Goal: Transaction & Acquisition: Purchase product/service

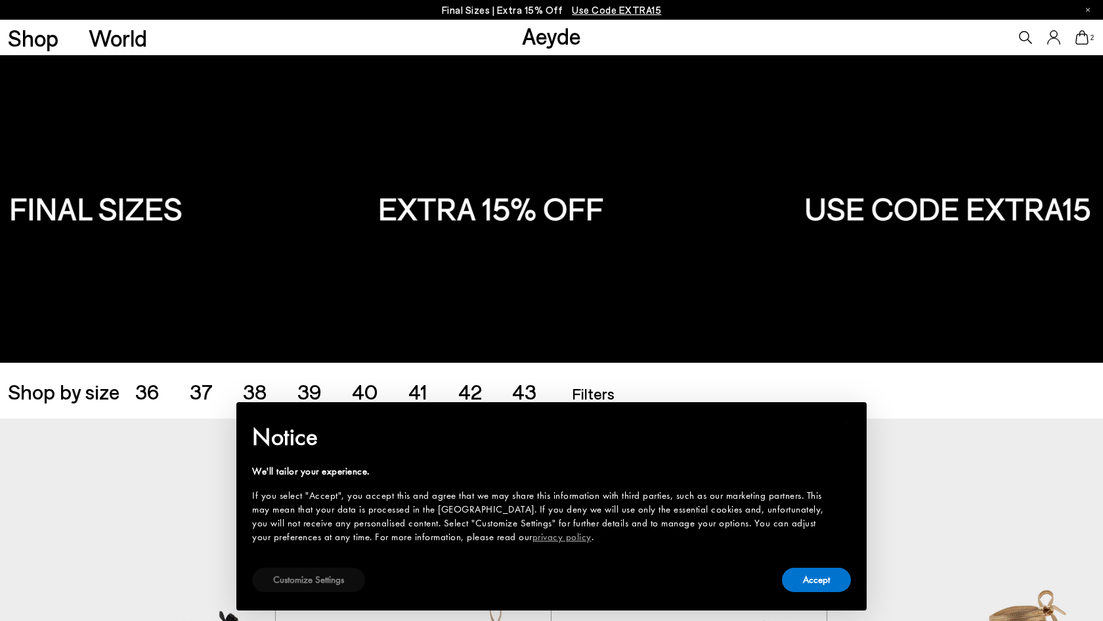
click at [334, 581] on button "Customize Settings" at bounding box center [308, 579] width 113 height 24
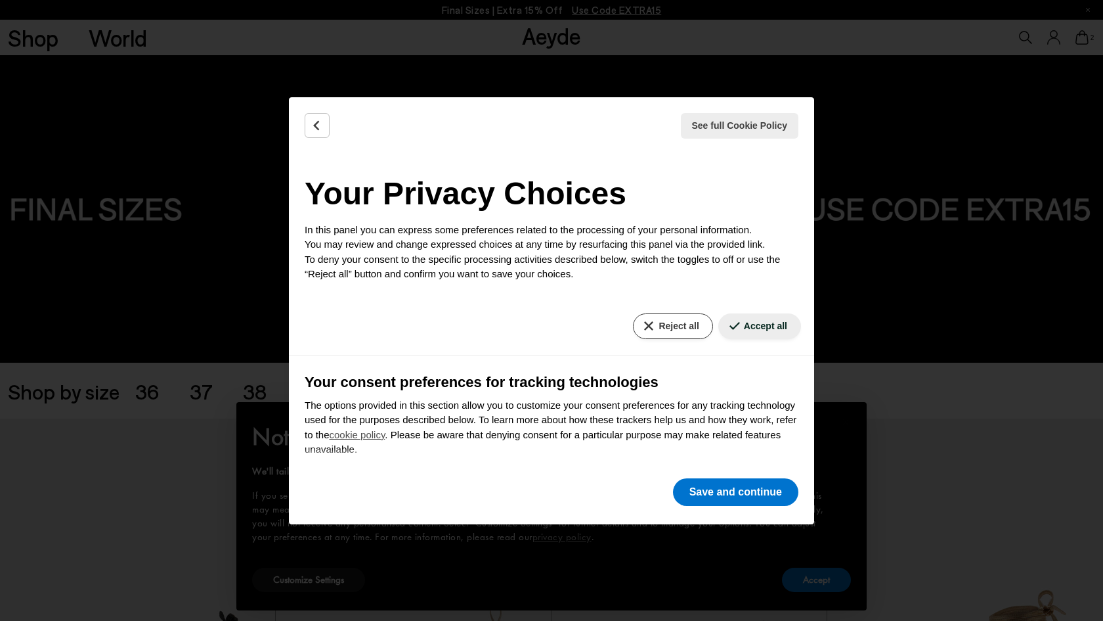
click at [662, 319] on button "Reject all" at bounding box center [672, 326] width 79 height 26
click at [743, 493] on button "Save and continue" at bounding box center [735, 492] width 125 height 28
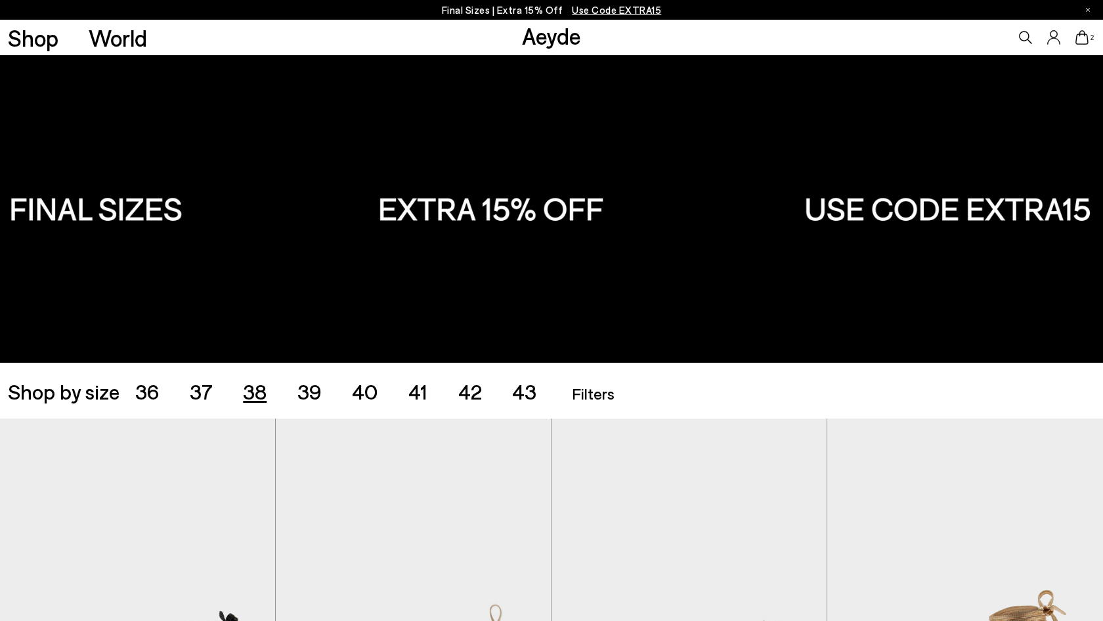
click at [252, 389] on span "38" at bounding box center [255, 390] width 24 height 25
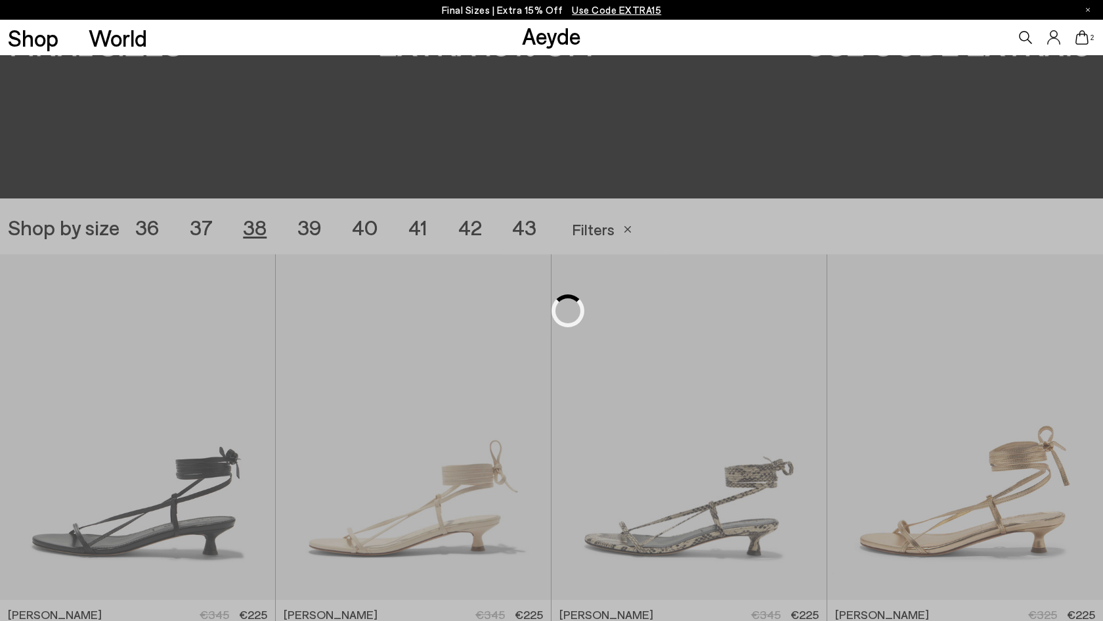
scroll to position [307, 0]
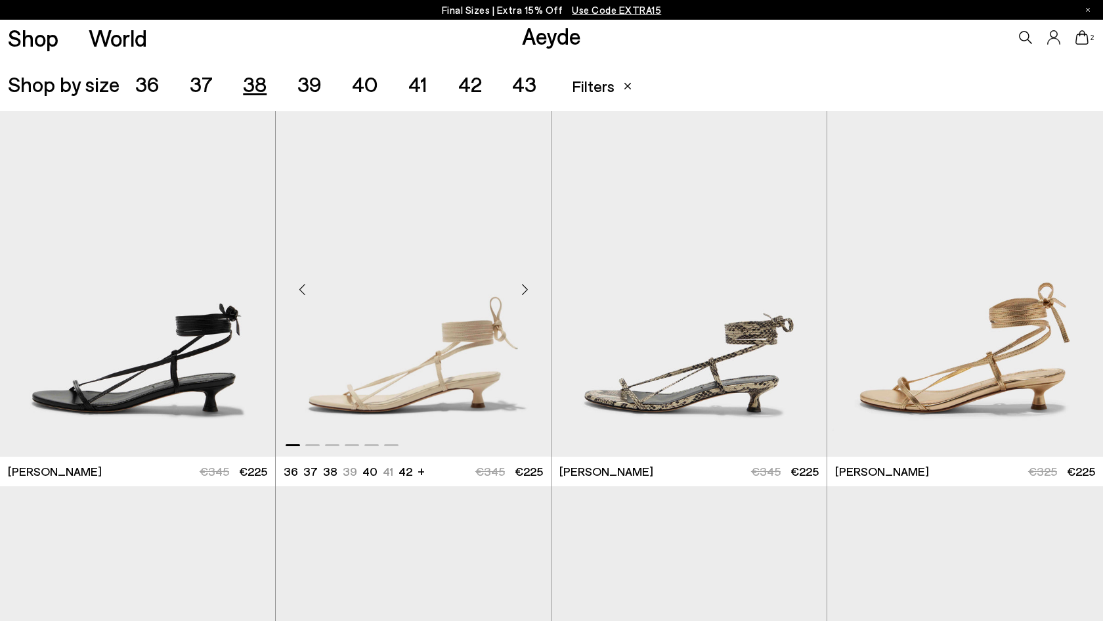
scroll to position [311, 0]
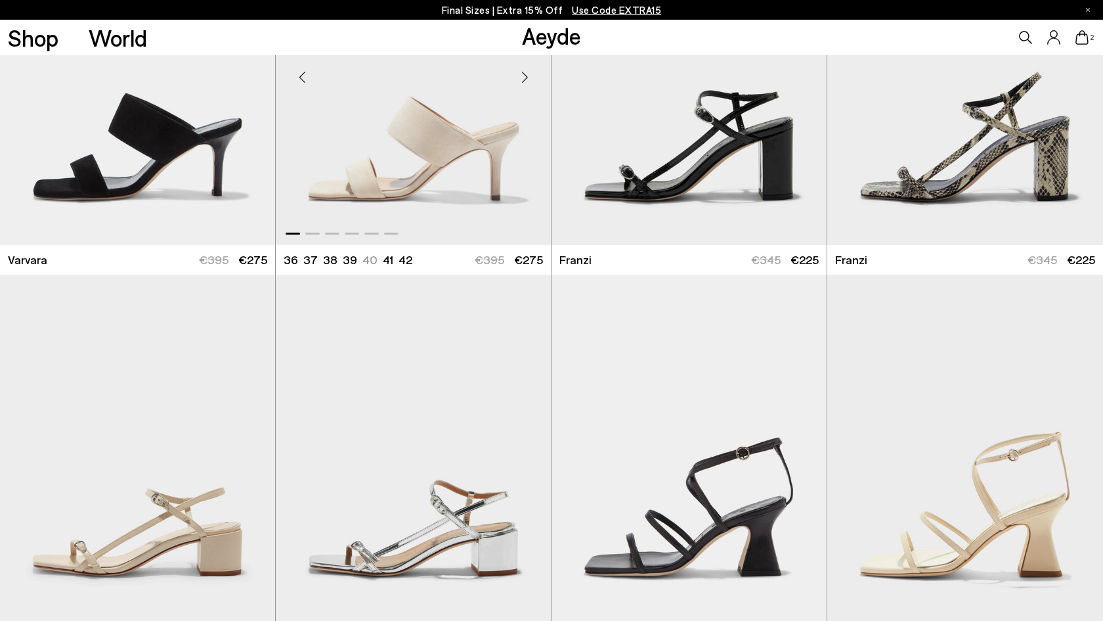
scroll to position [2775, 0]
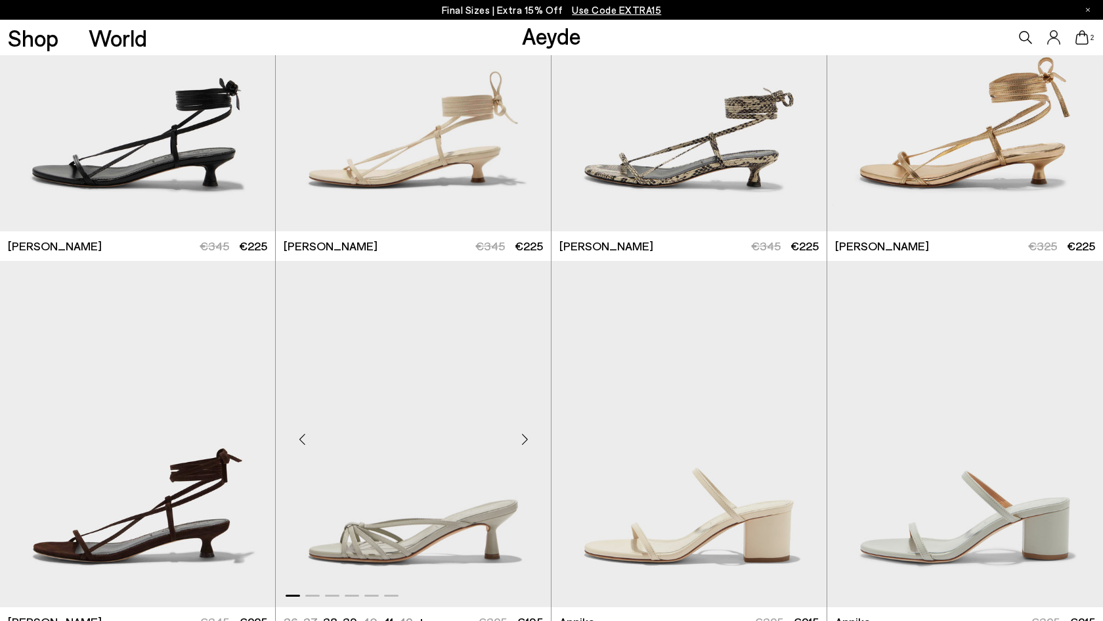
scroll to position [420, 0]
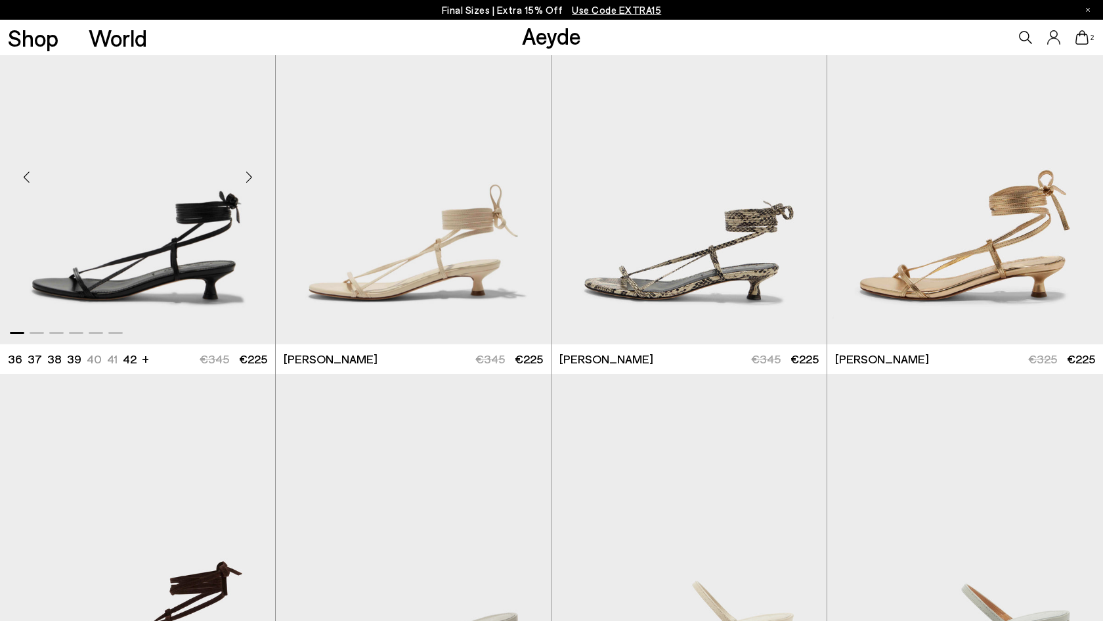
click at [210, 224] on img "1 / 6" at bounding box center [137, 172] width 275 height 346
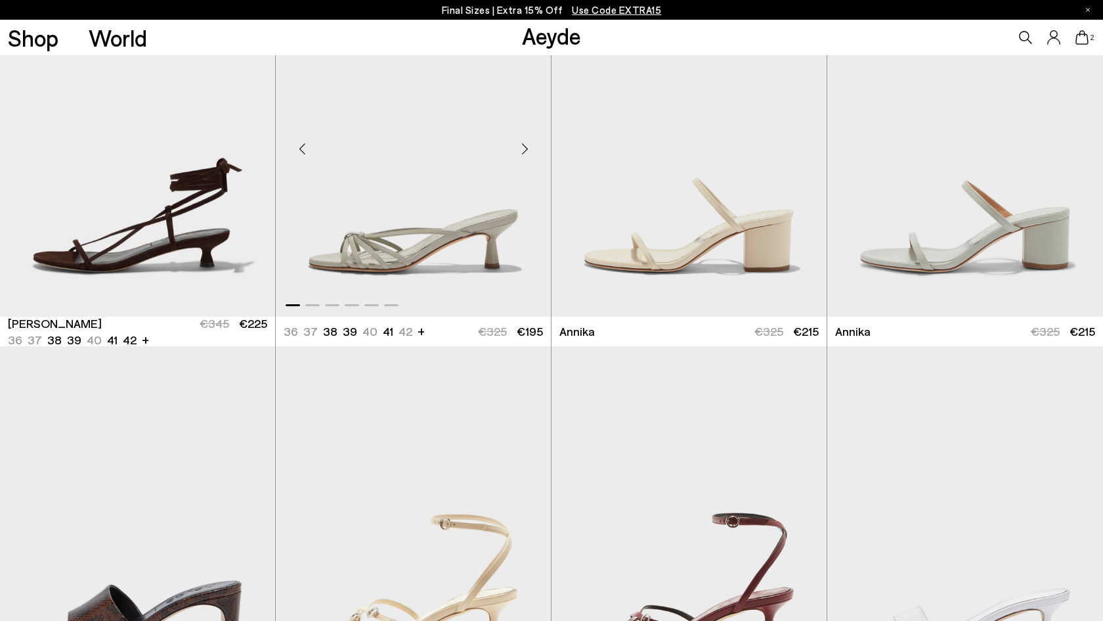
scroll to position [828, 0]
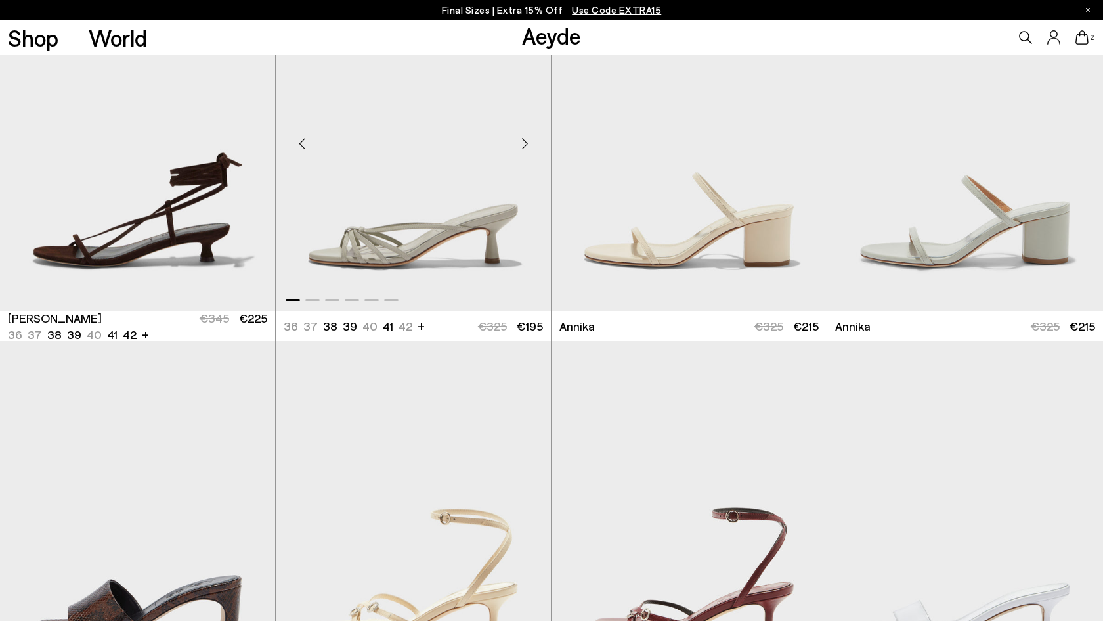
click at [528, 137] on div "Next slide" at bounding box center [524, 143] width 39 height 39
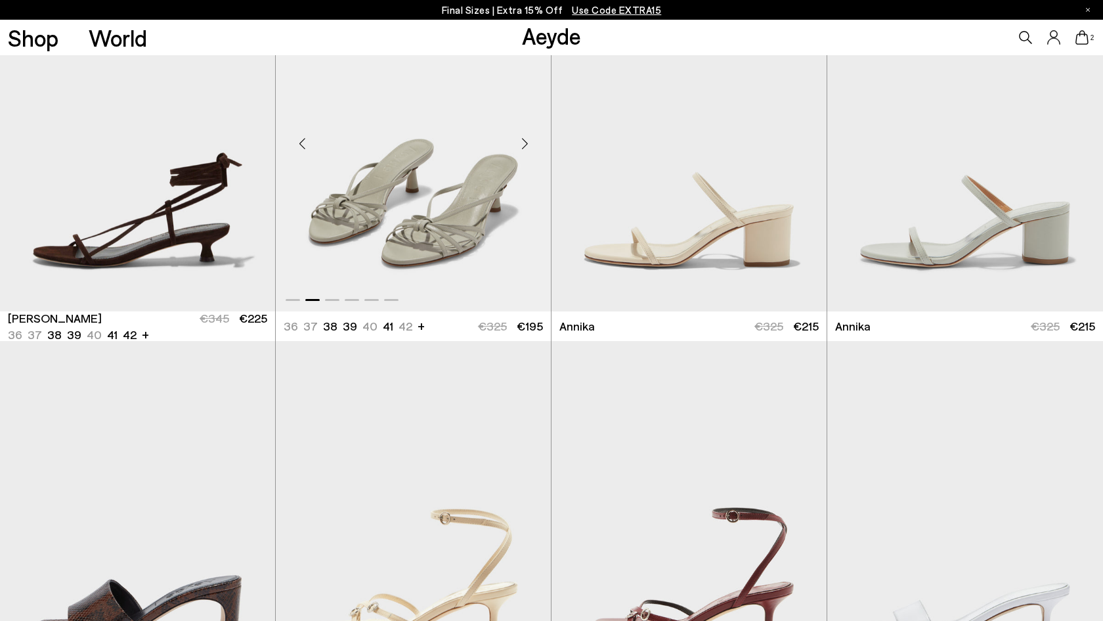
click at [528, 137] on div "Next slide" at bounding box center [524, 143] width 39 height 39
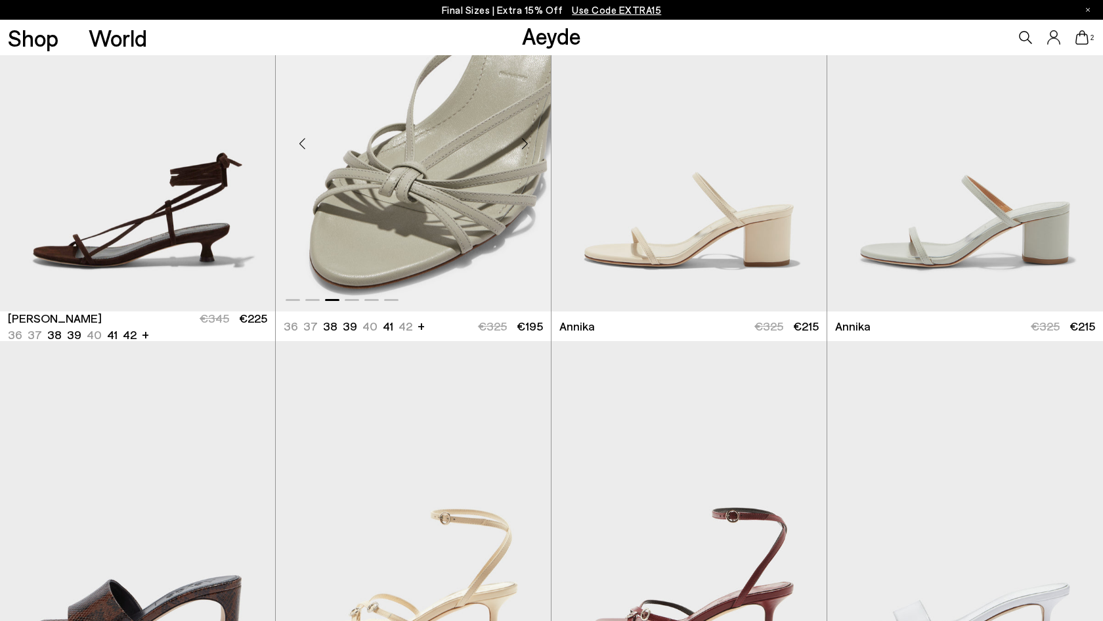
click at [528, 137] on div "Next slide" at bounding box center [524, 143] width 39 height 39
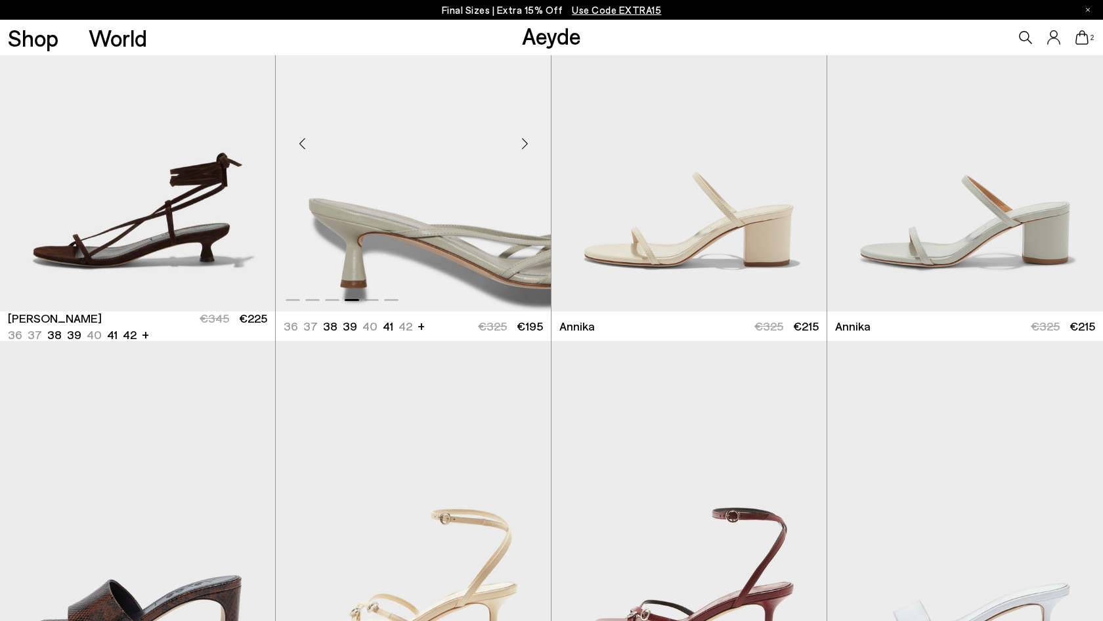
click at [528, 137] on div "Next slide" at bounding box center [524, 143] width 39 height 39
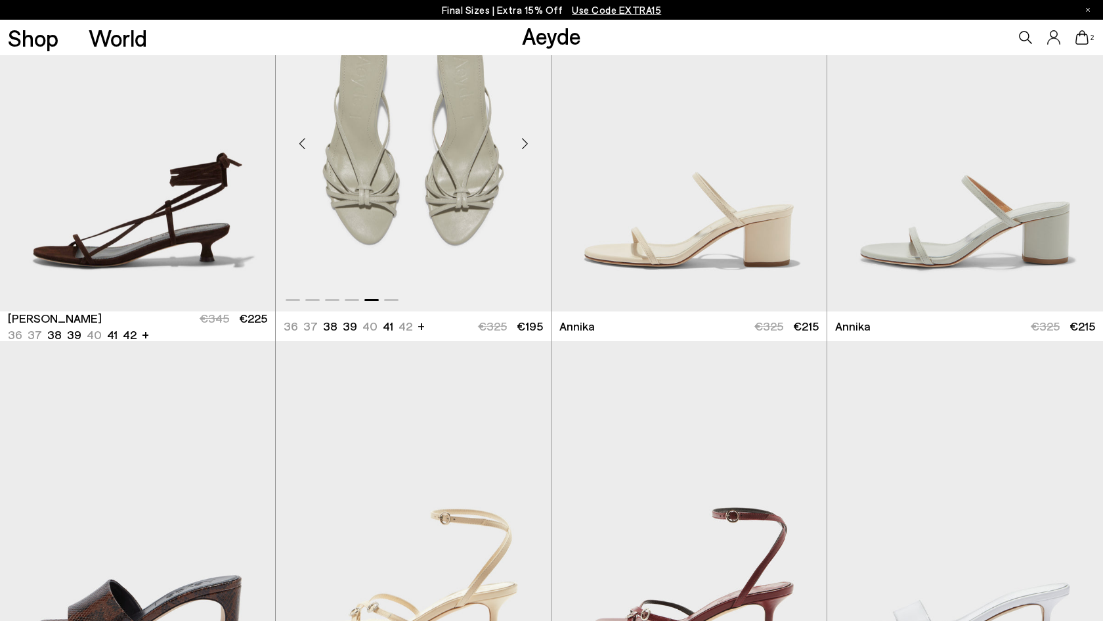
click at [528, 137] on div "Next slide" at bounding box center [524, 143] width 39 height 39
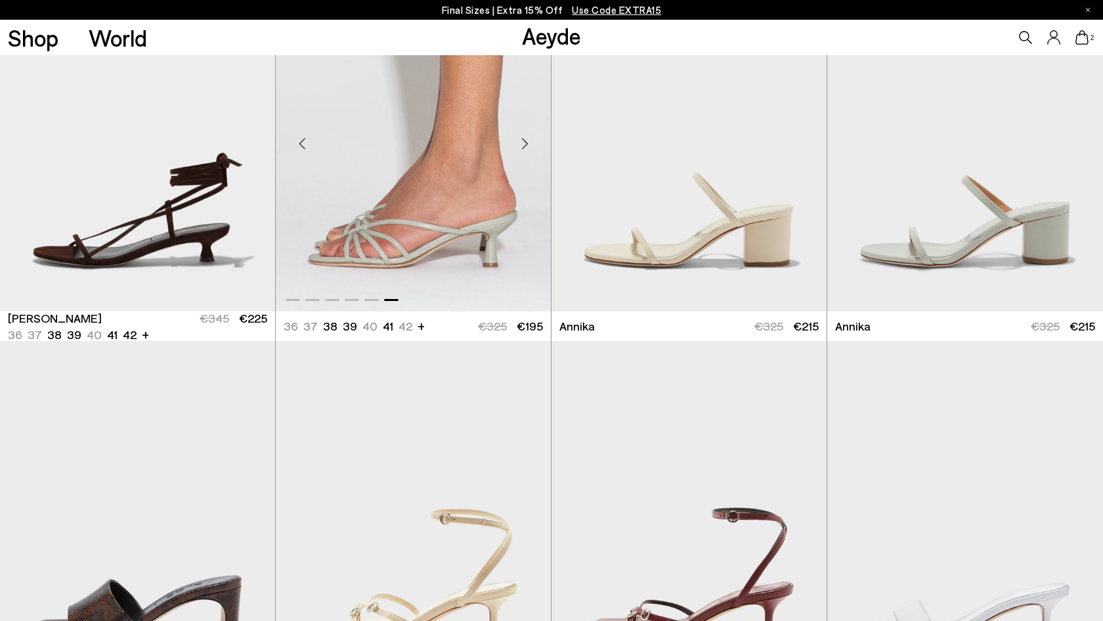
click at [528, 137] on div "Next slide" at bounding box center [524, 143] width 39 height 39
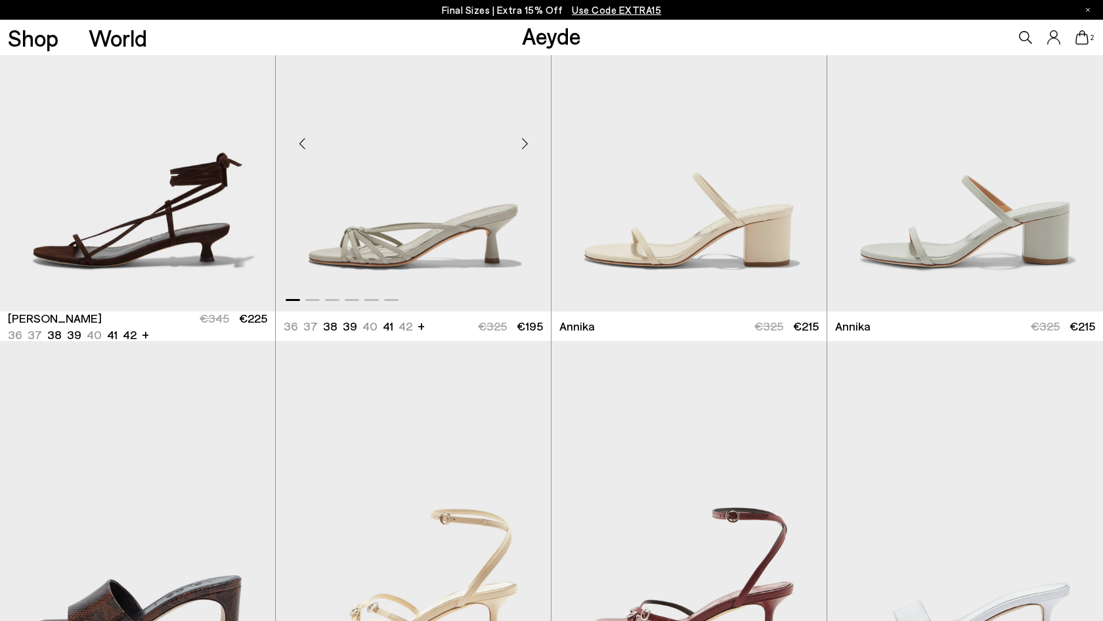
click at [528, 137] on div "Next slide" at bounding box center [524, 143] width 39 height 39
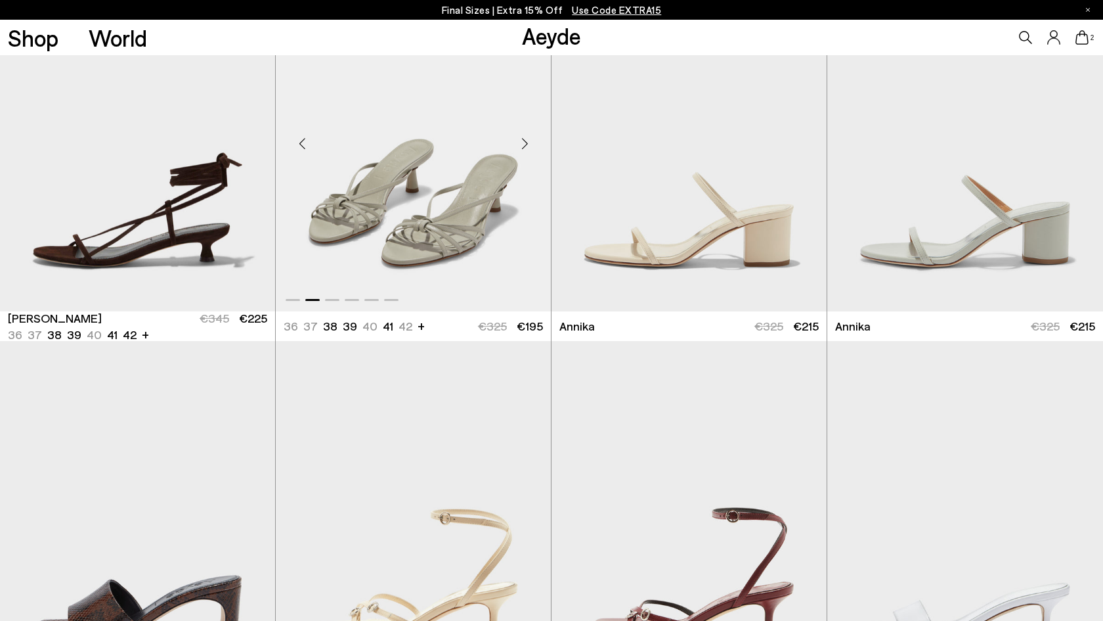
click at [532, 127] on div "Next slide" at bounding box center [524, 143] width 39 height 39
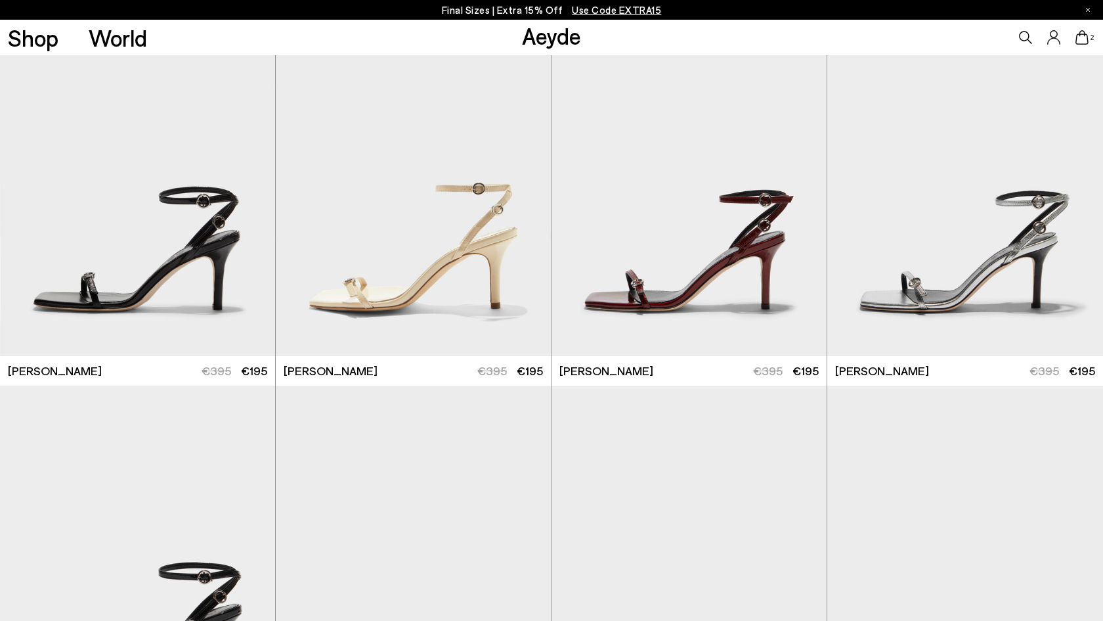
scroll to position [1914, 0]
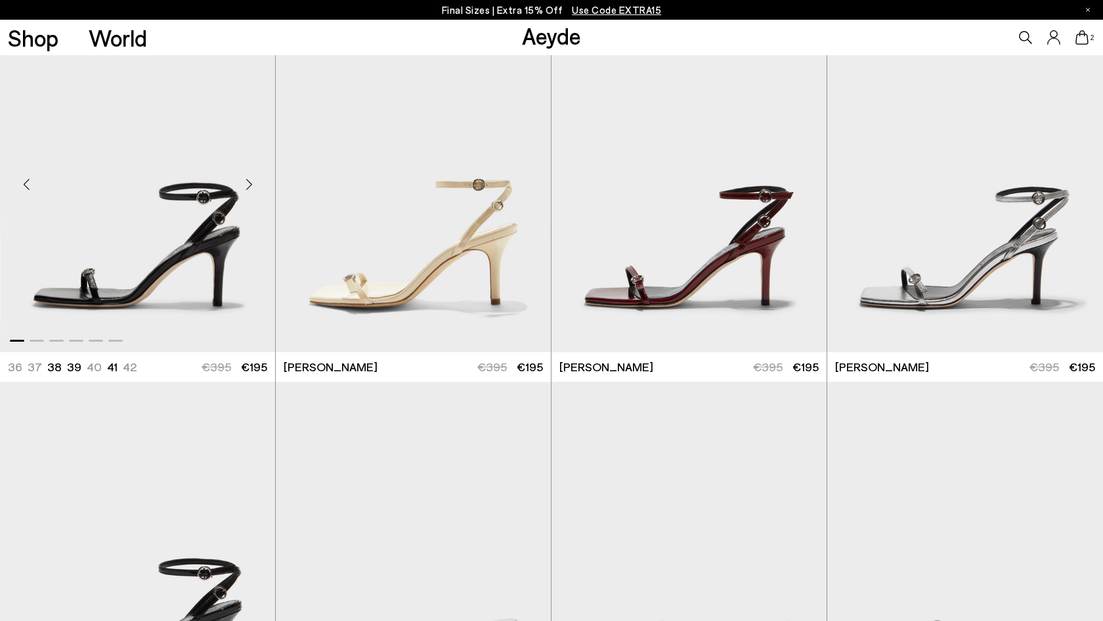
click at [187, 275] on img "1 / 6" at bounding box center [137, 179] width 275 height 346
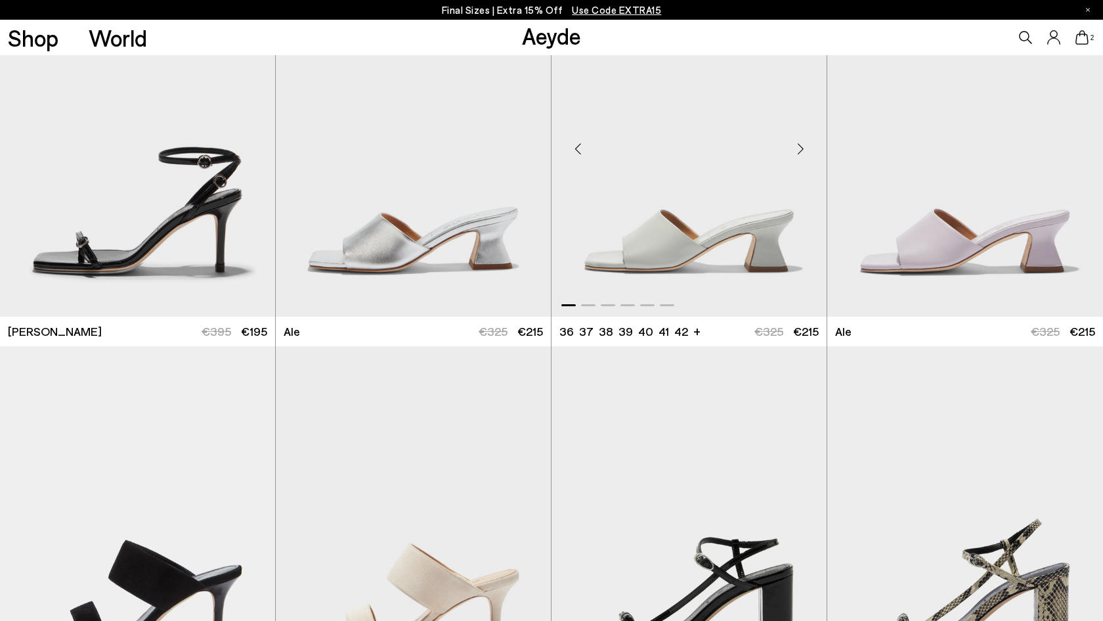
scroll to position [2305, 0]
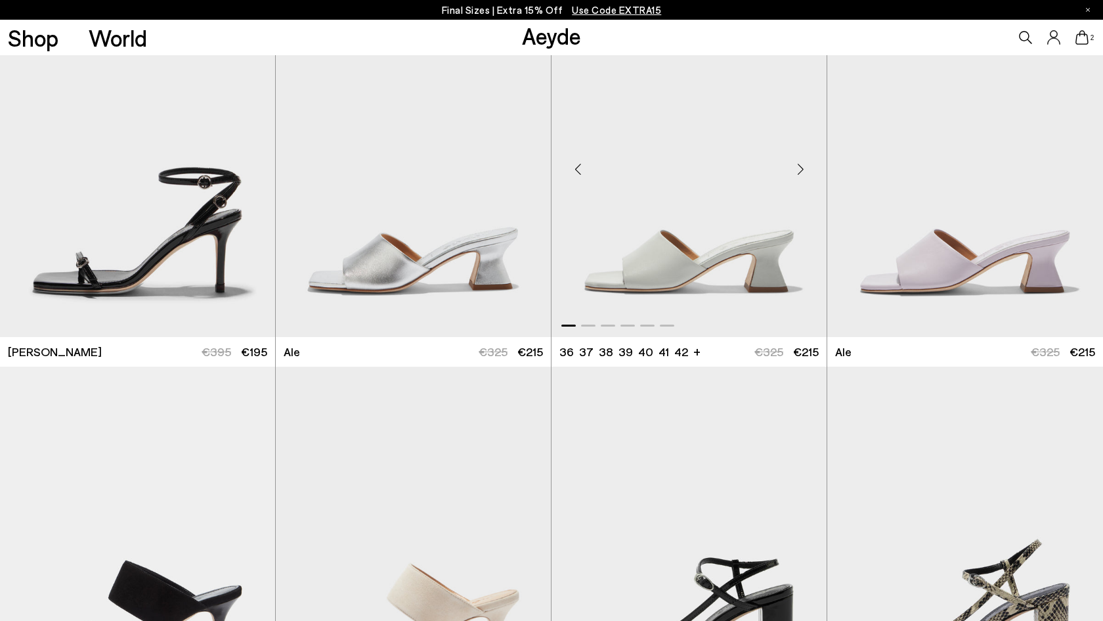
click at [679, 243] on img "1 / 6" at bounding box center [689, 164] width 275 height 346
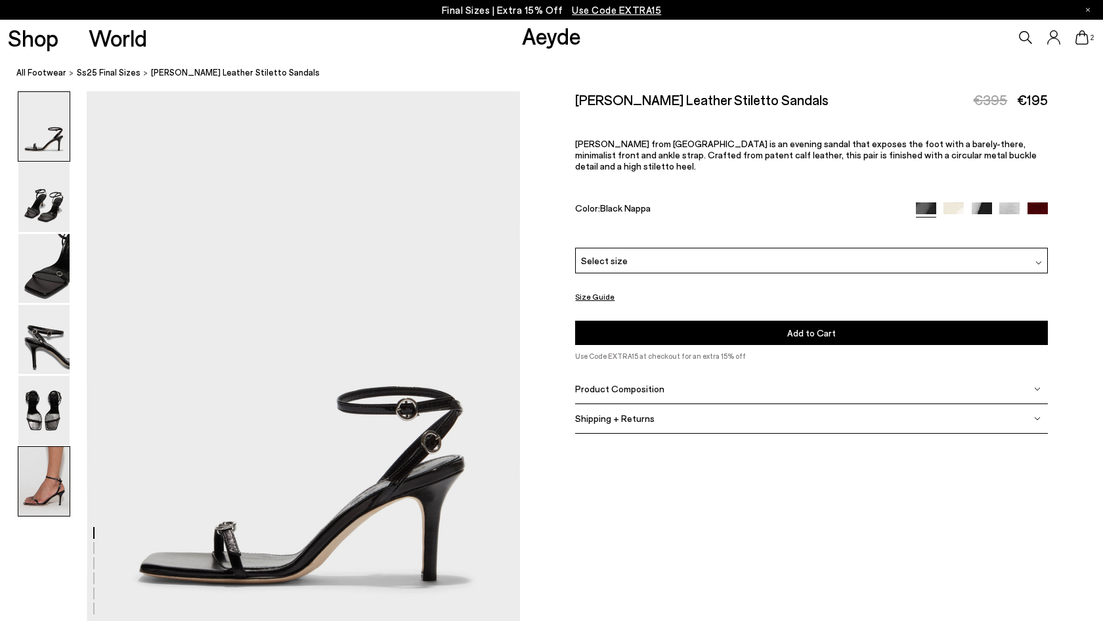
click at [54, 478] on img at bounding box center [43, 481] width 51 height 69
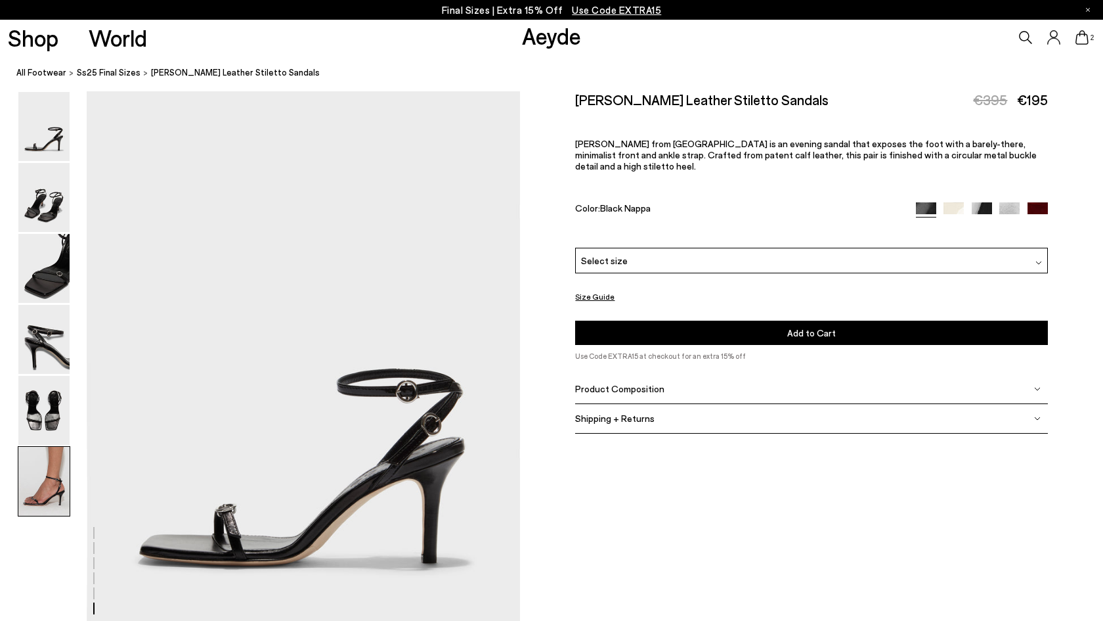
scroll to position [2993, 0]
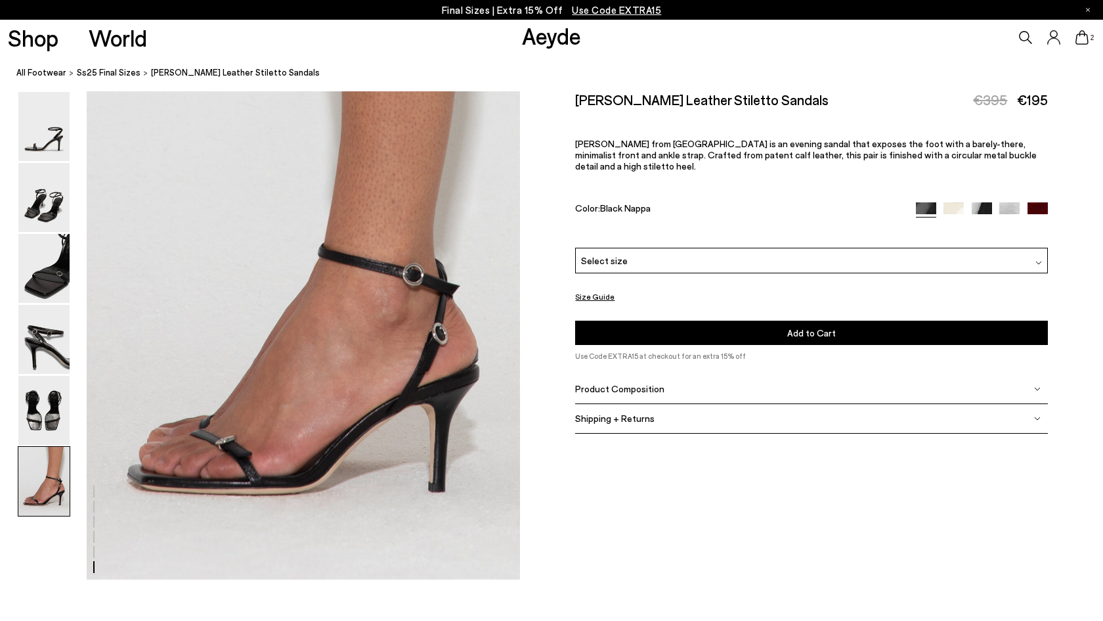
click at [587, 254] on span "Select size" at bounding box center [604, 261] width 47 height 14
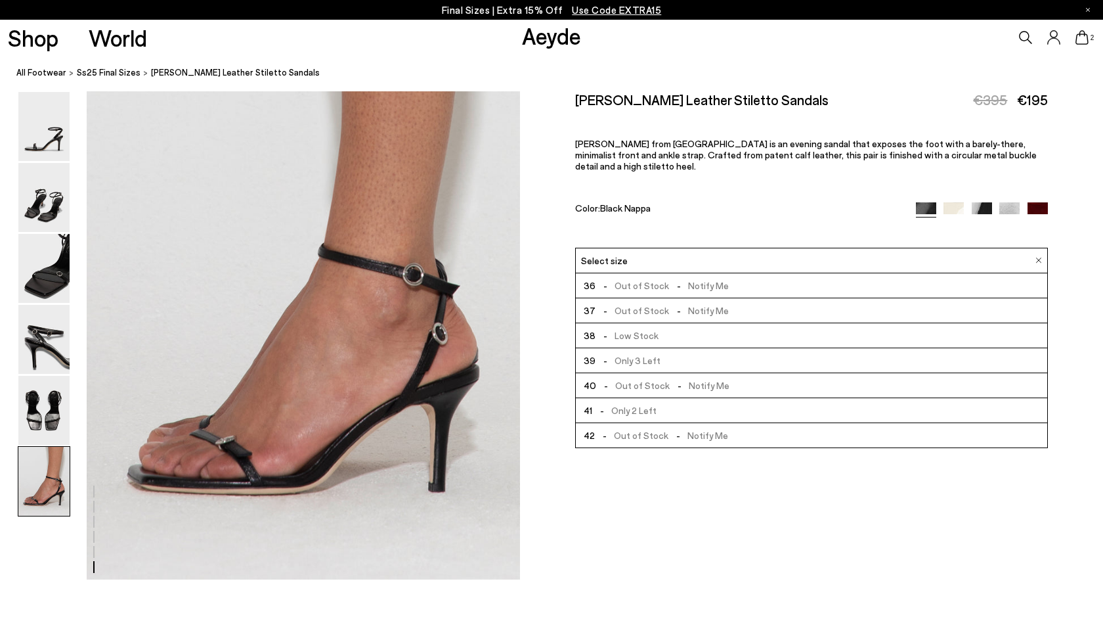
click at [608, 352] on span "- Only 3 Left" at bounding box center [628, 360] width 65 height 16
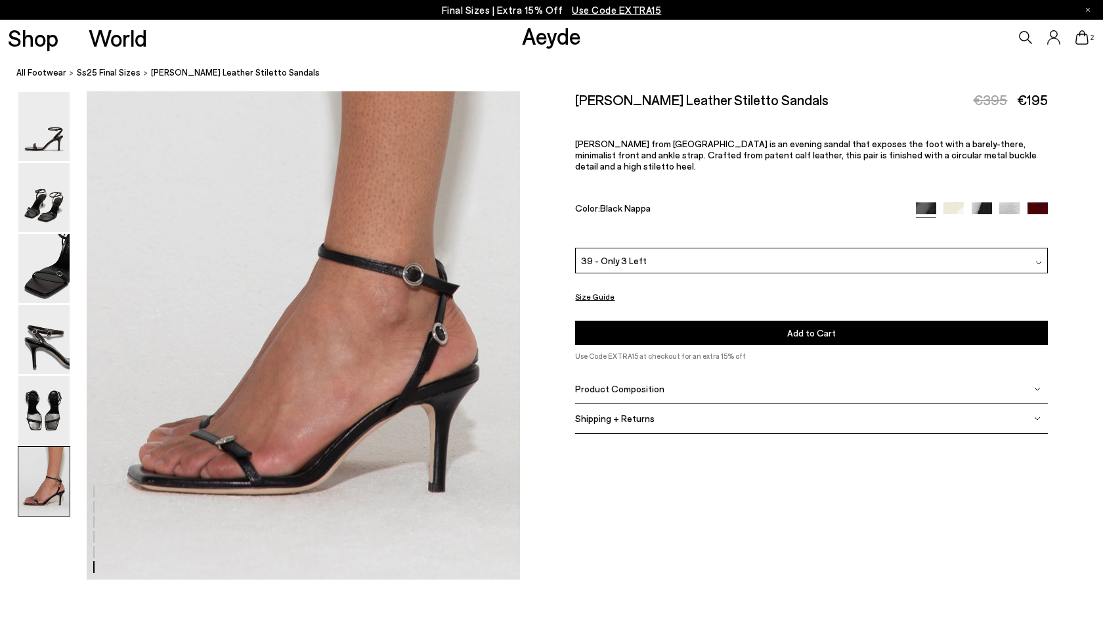
click at [590, 374] on div "Product Composition" at bounding box center [811, 389] width 473 height 30
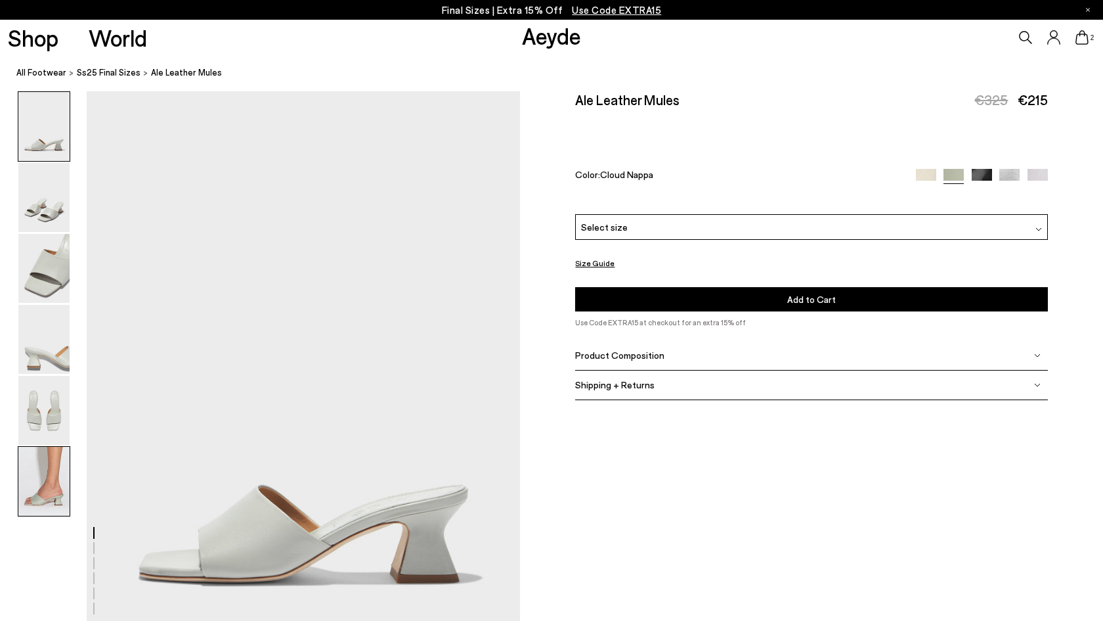
click at [35, 487] on img at bounding box center [43, 481] width 51 height 69
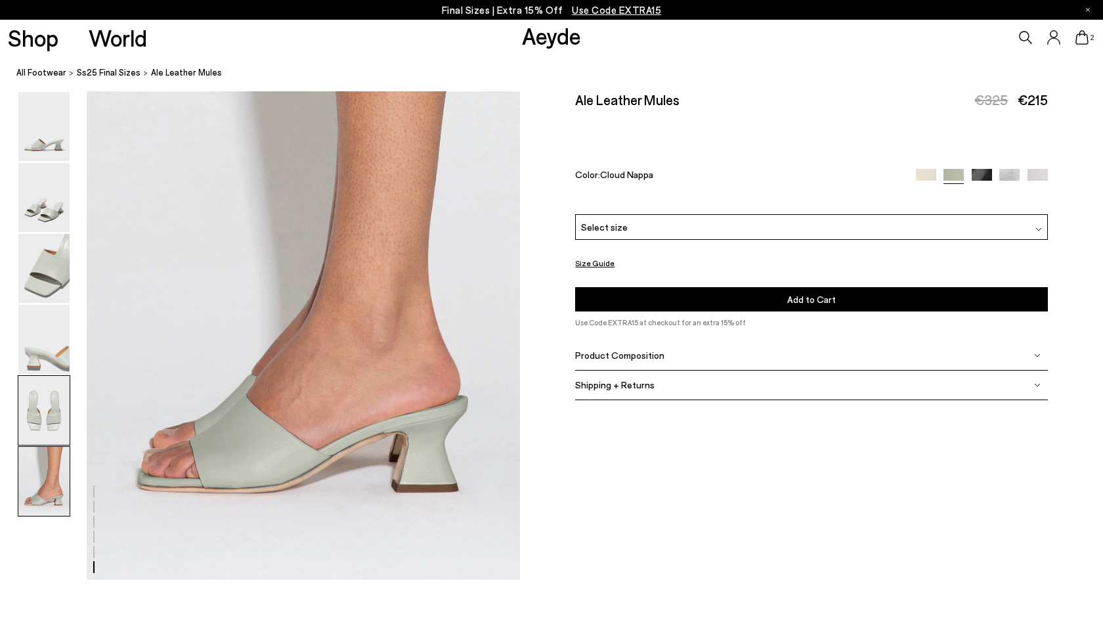
click at [30, 418] on img at bounding box center [43, 410] width 51 height 69
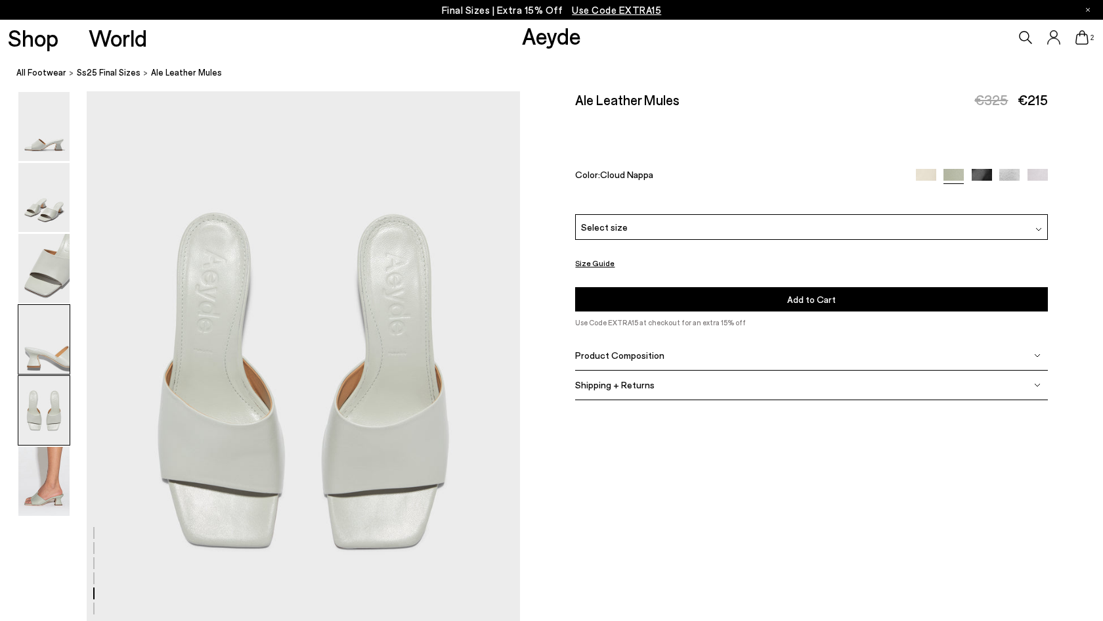
click at [31, 357] on img at bounding box center [43, 339] width 51 height 69
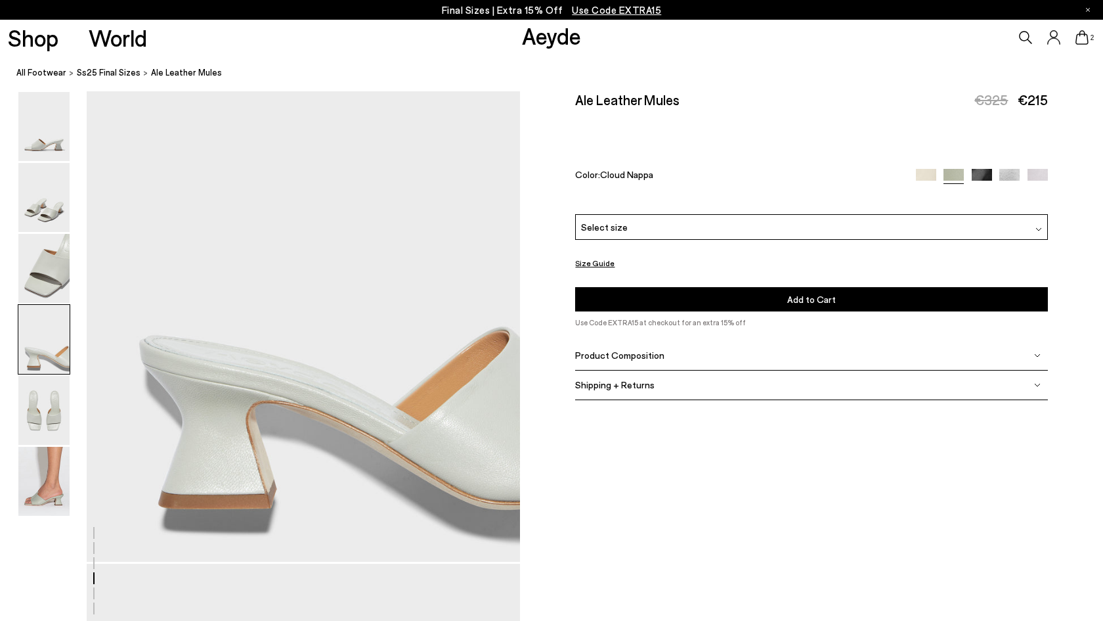
scroll to position [1742, 0]
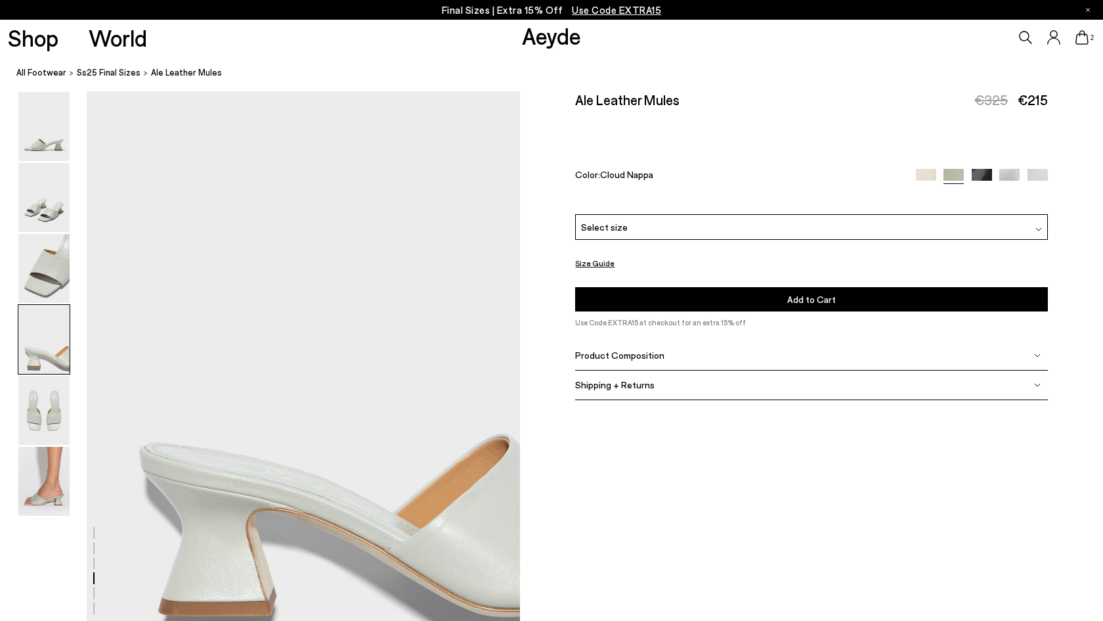
click at [26, 305] on img at bounding box center [43, 339] width 51 height 69
click at [46, 265] on img at bounding box center [43, 268] width 51 height 69
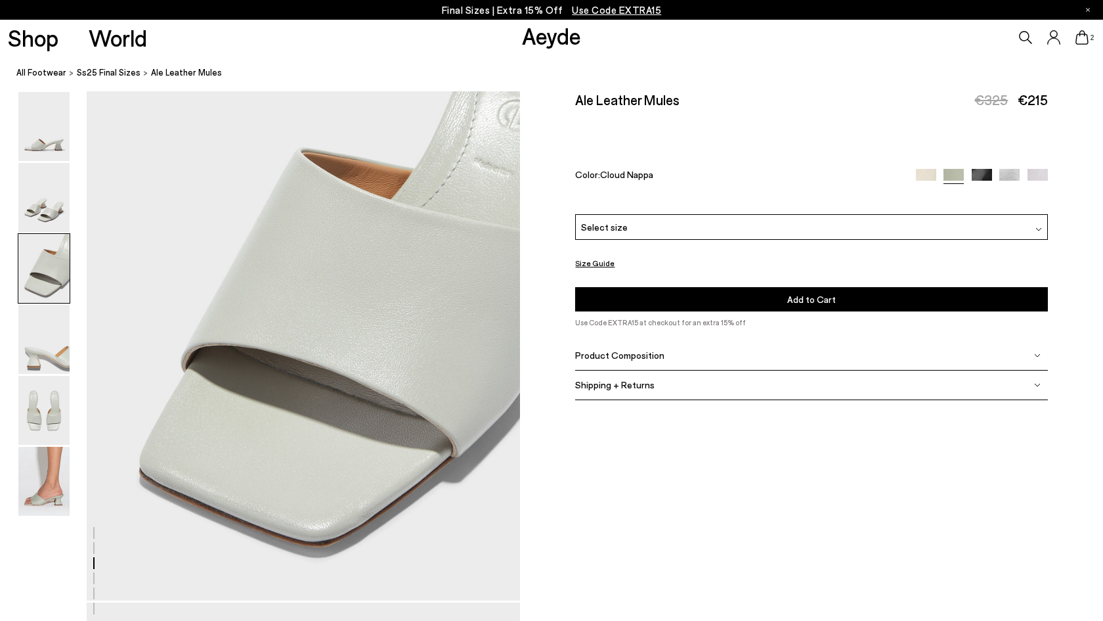
scroll to position [1161, 0]
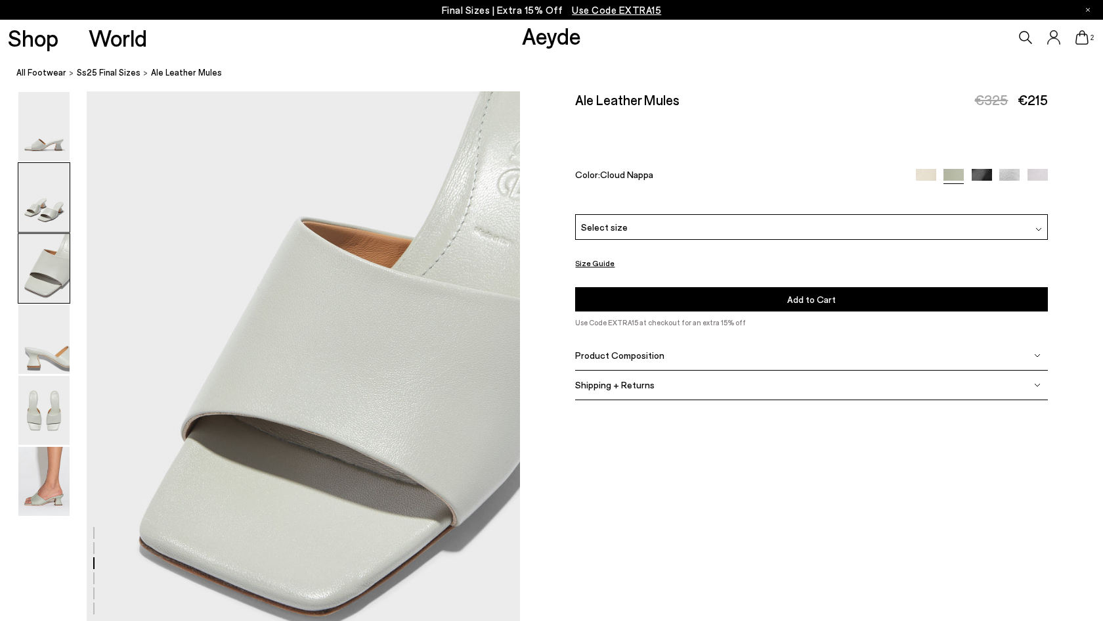
click at [40, 210] on img at bounding box center [43, 197] width 51 height 69
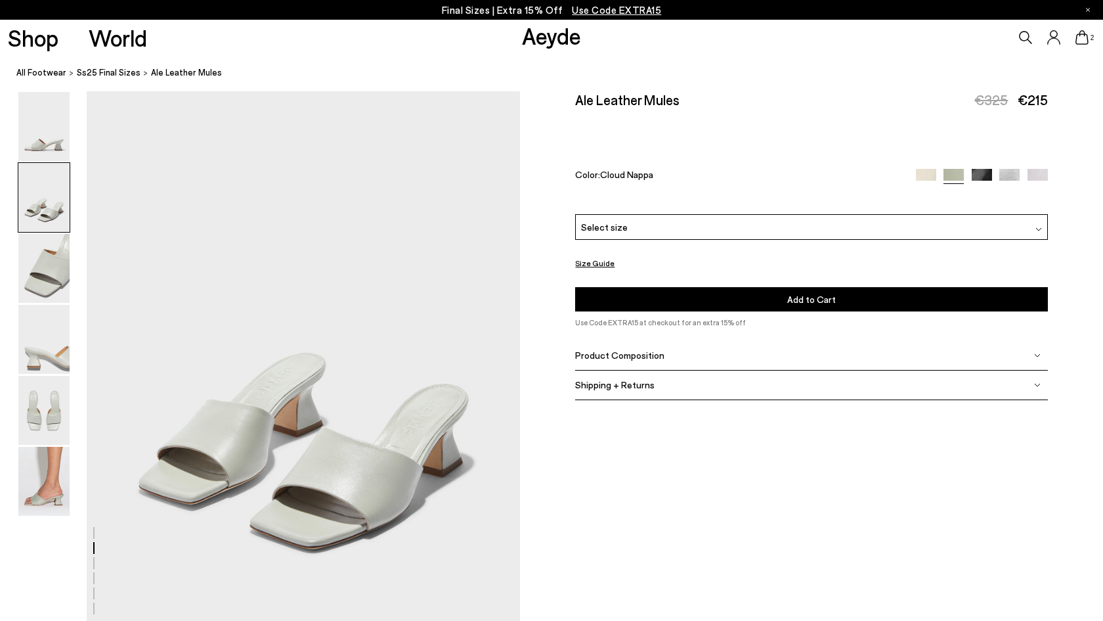
scroll to position [581, 0]
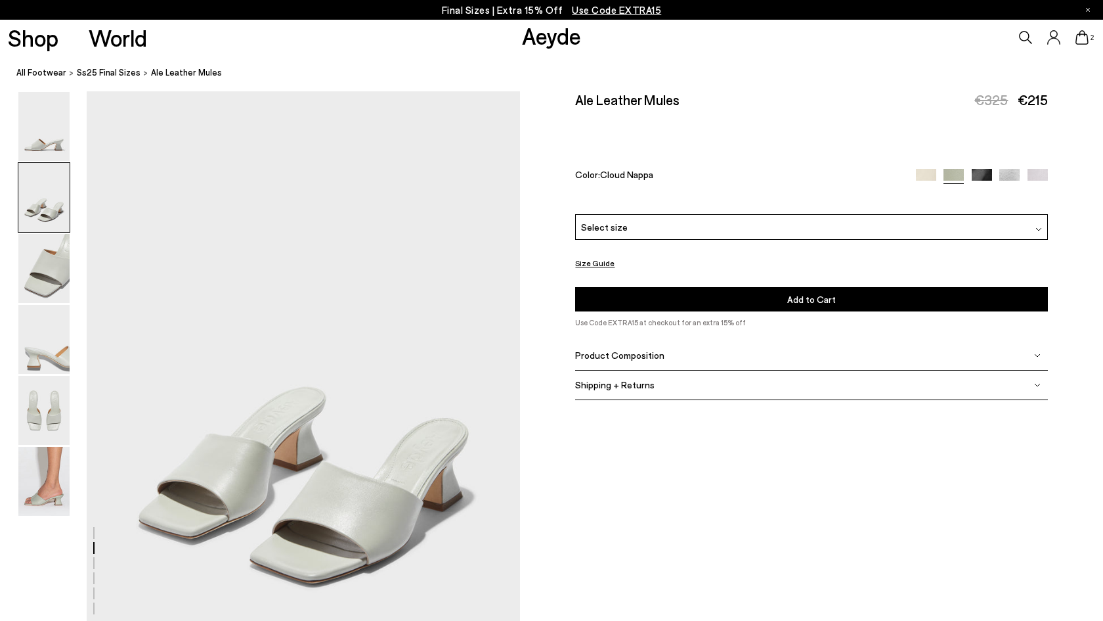
click at [34, 171] on img at bounding box center [43, 197] width 51 height 69
click at [37, 134] on img at bounding box center [43, 126] width 51 height 69
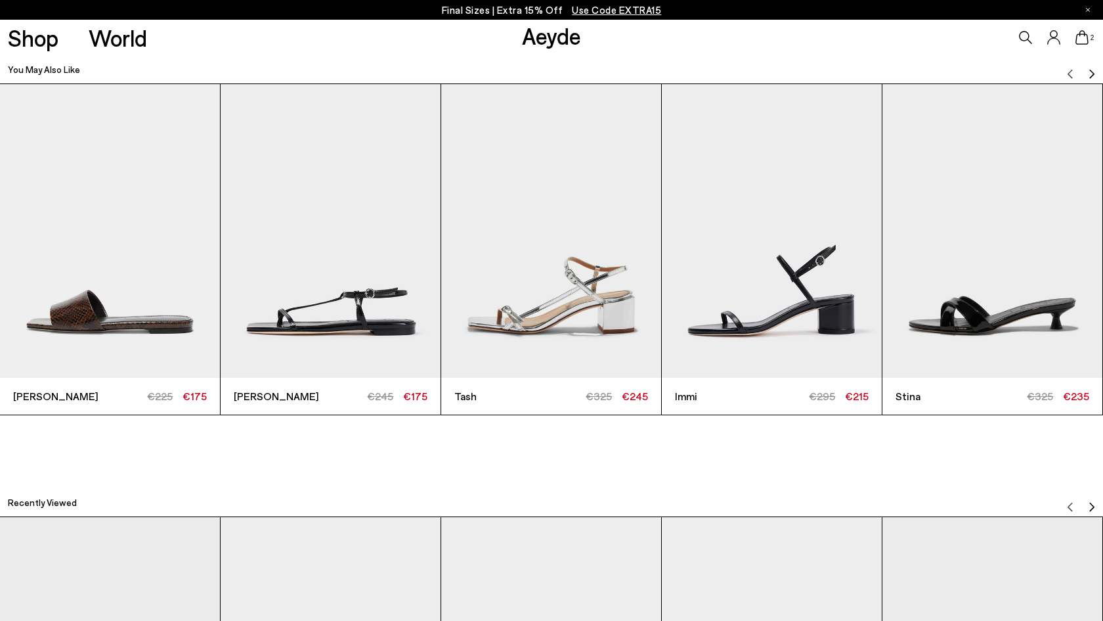
scroll to position [3593, 0]
